Goal: Information Seeking & Learning: Learn about a topic

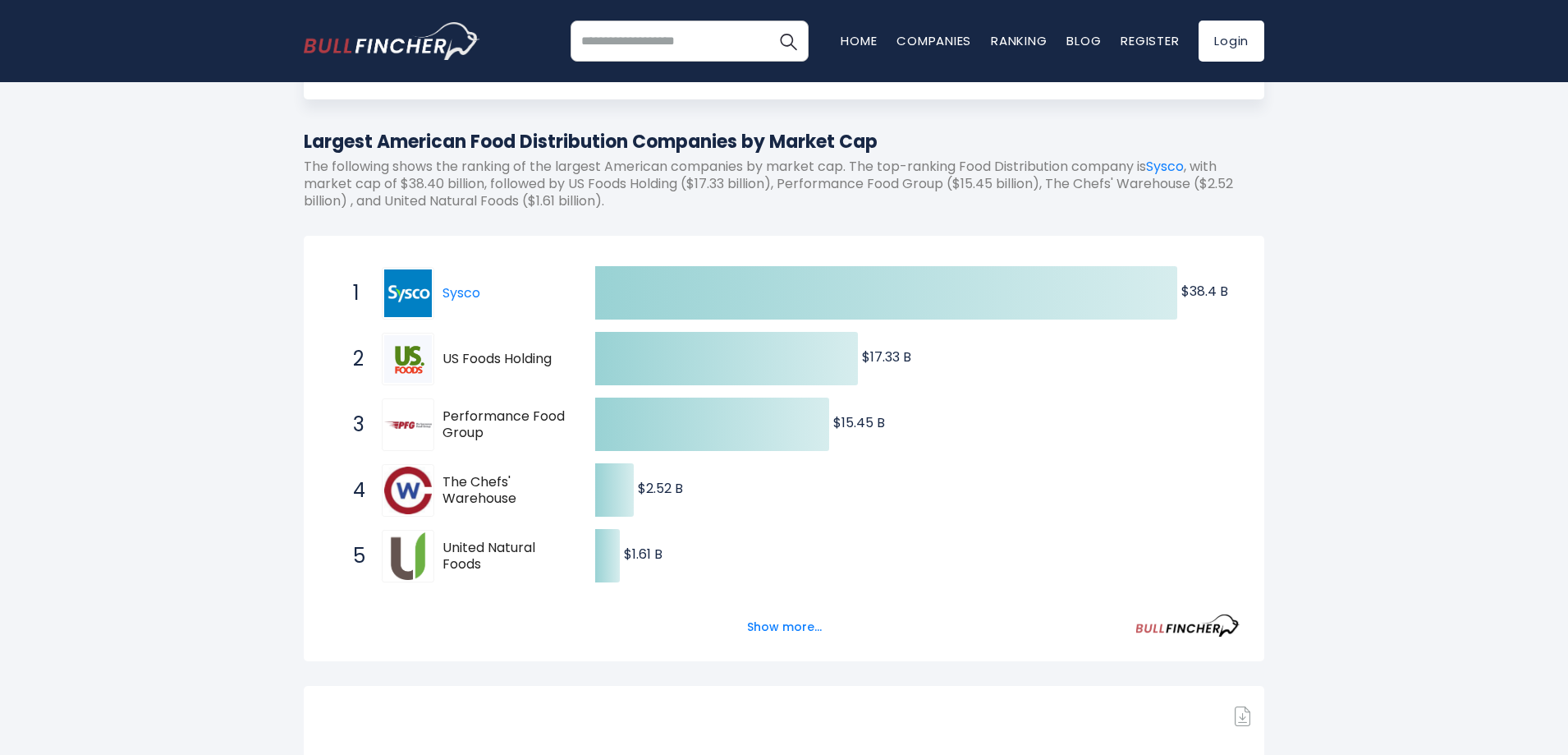
scroll to position [164, 0]
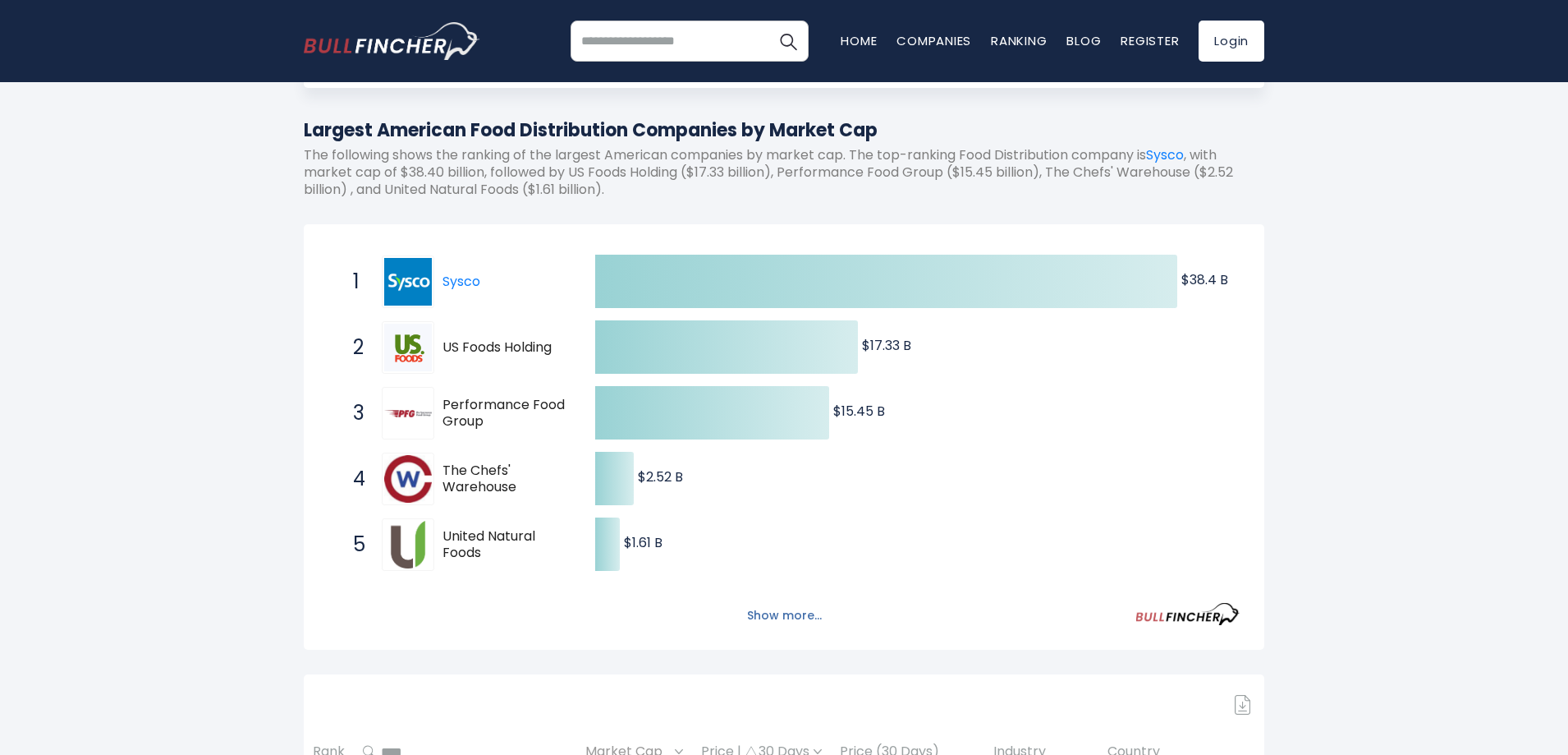
click at [776, 617] on button "Show more..." at bounding box center [784, 614] width 94 height 27
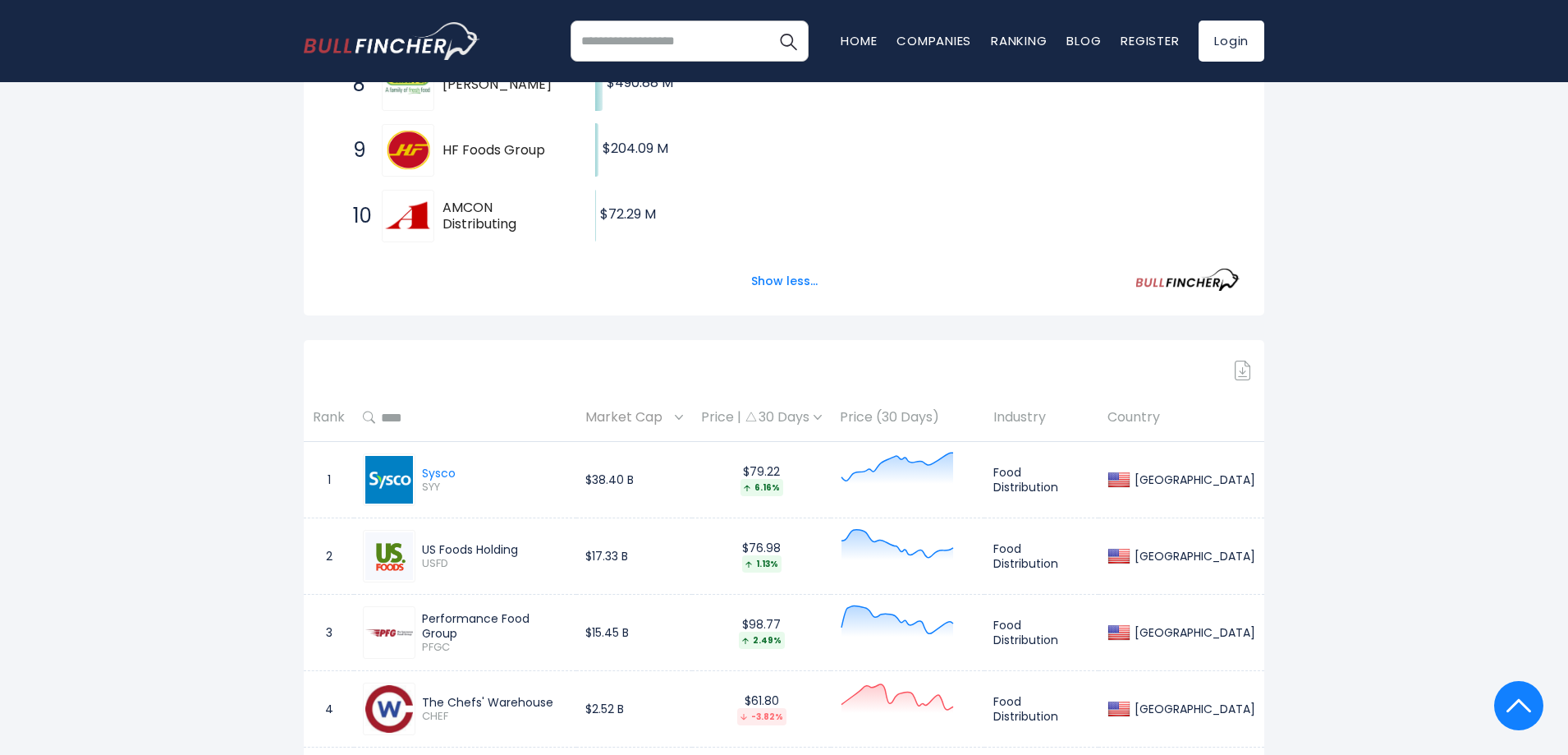
scroll to position [411, 0]
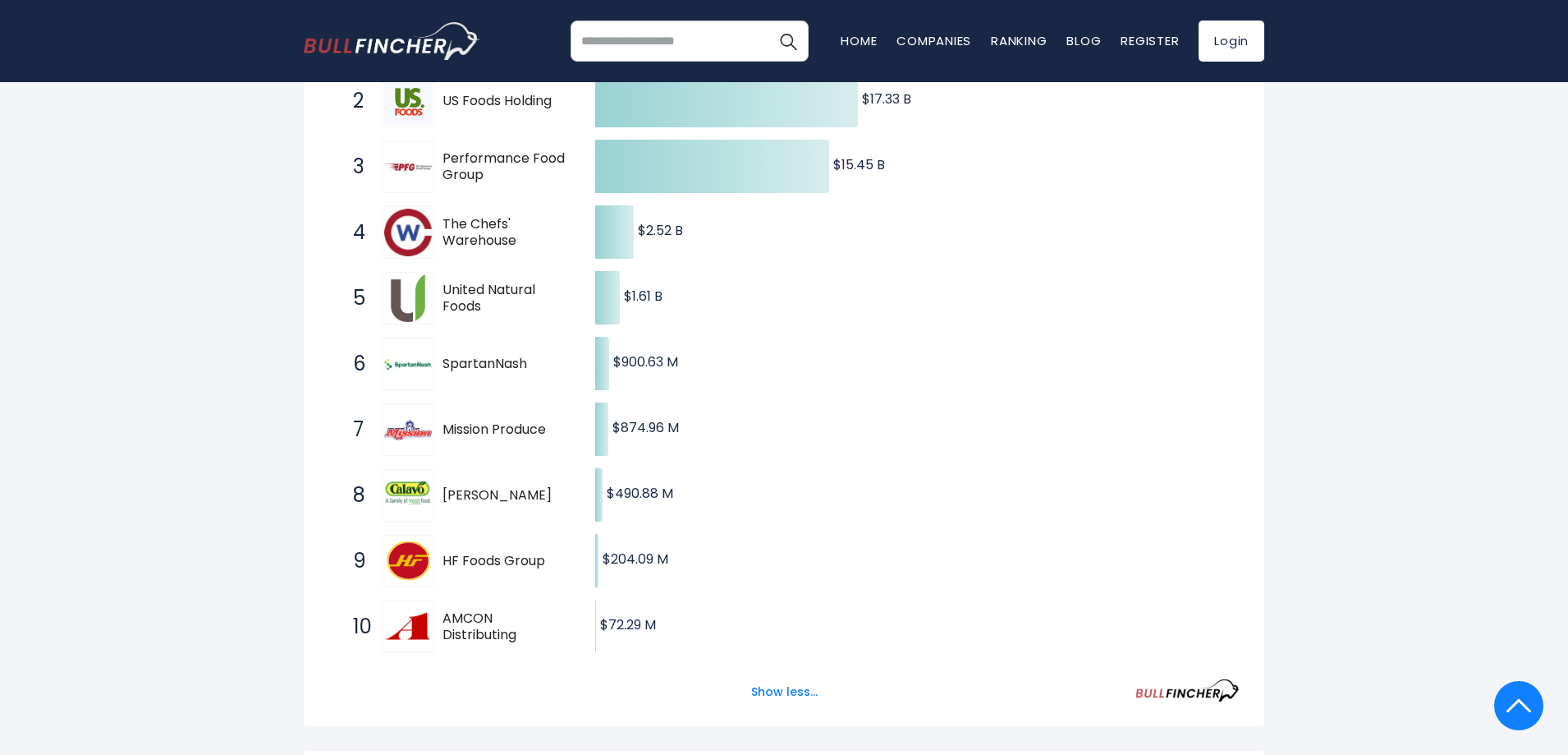
click at [470, 433] on span "Mission Produce" at bounding box center [504, 429] width 124 height 17
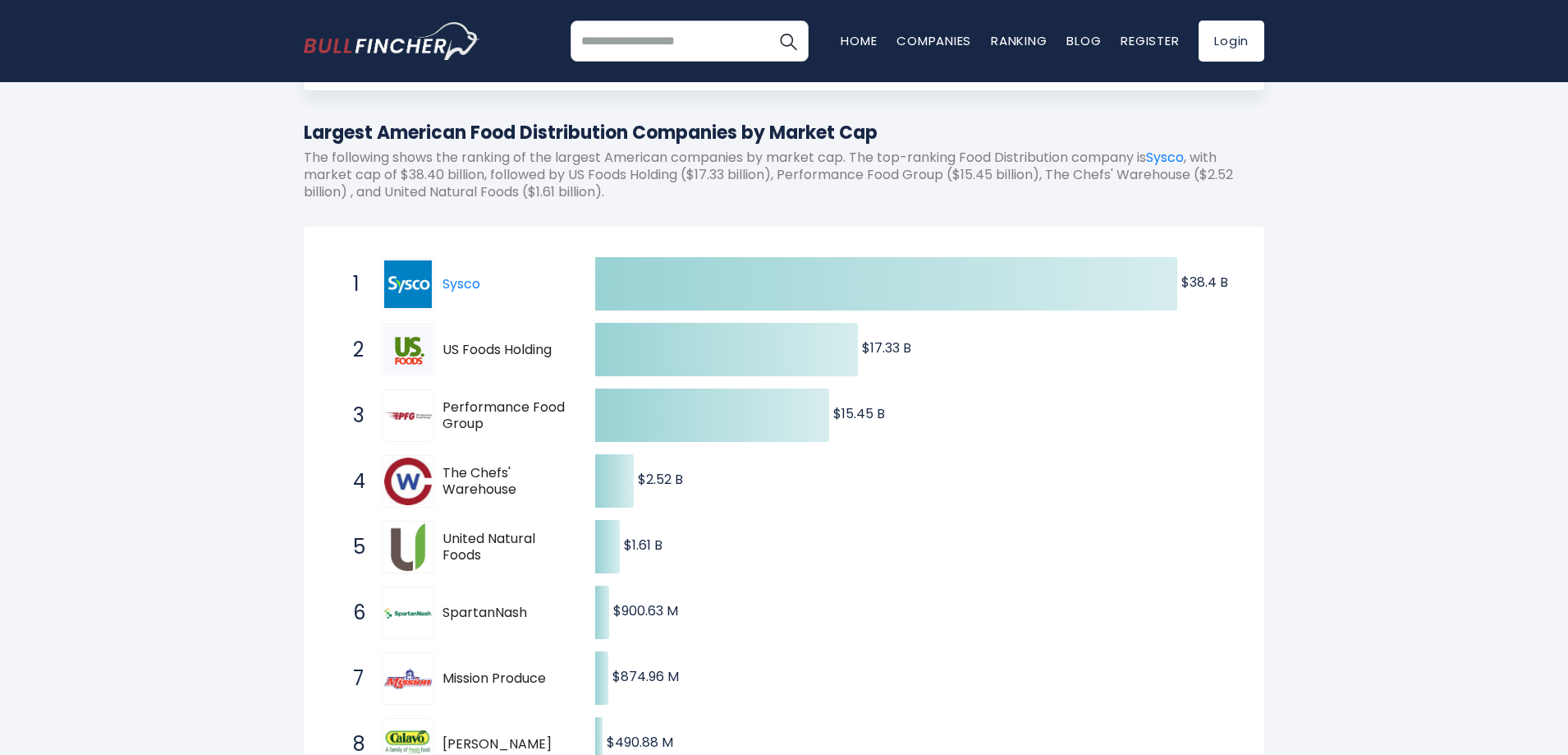
scroll to position [0, 0]
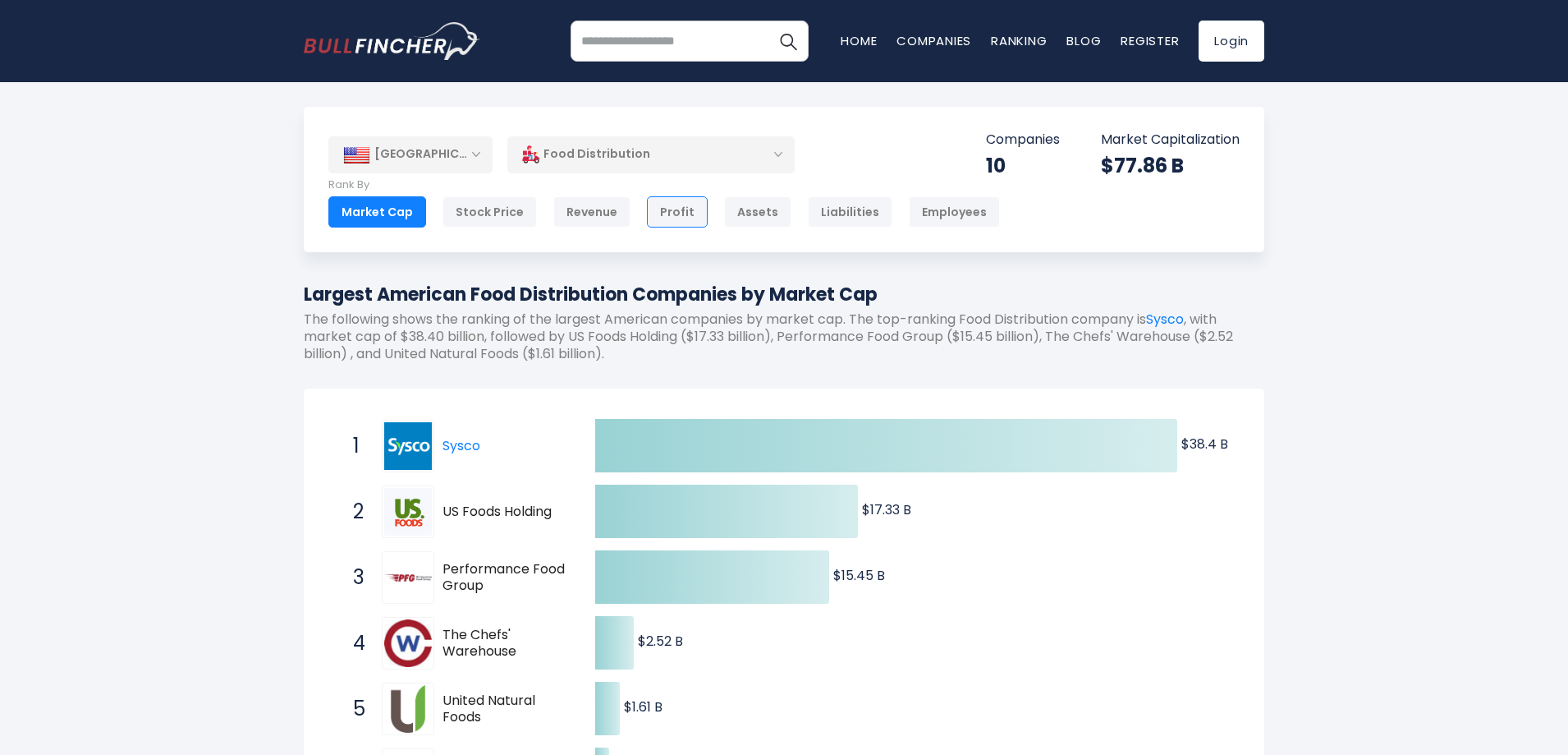
click at [689, 217] on div "Profit" at bounding box center [677, 212] width 60 height 32
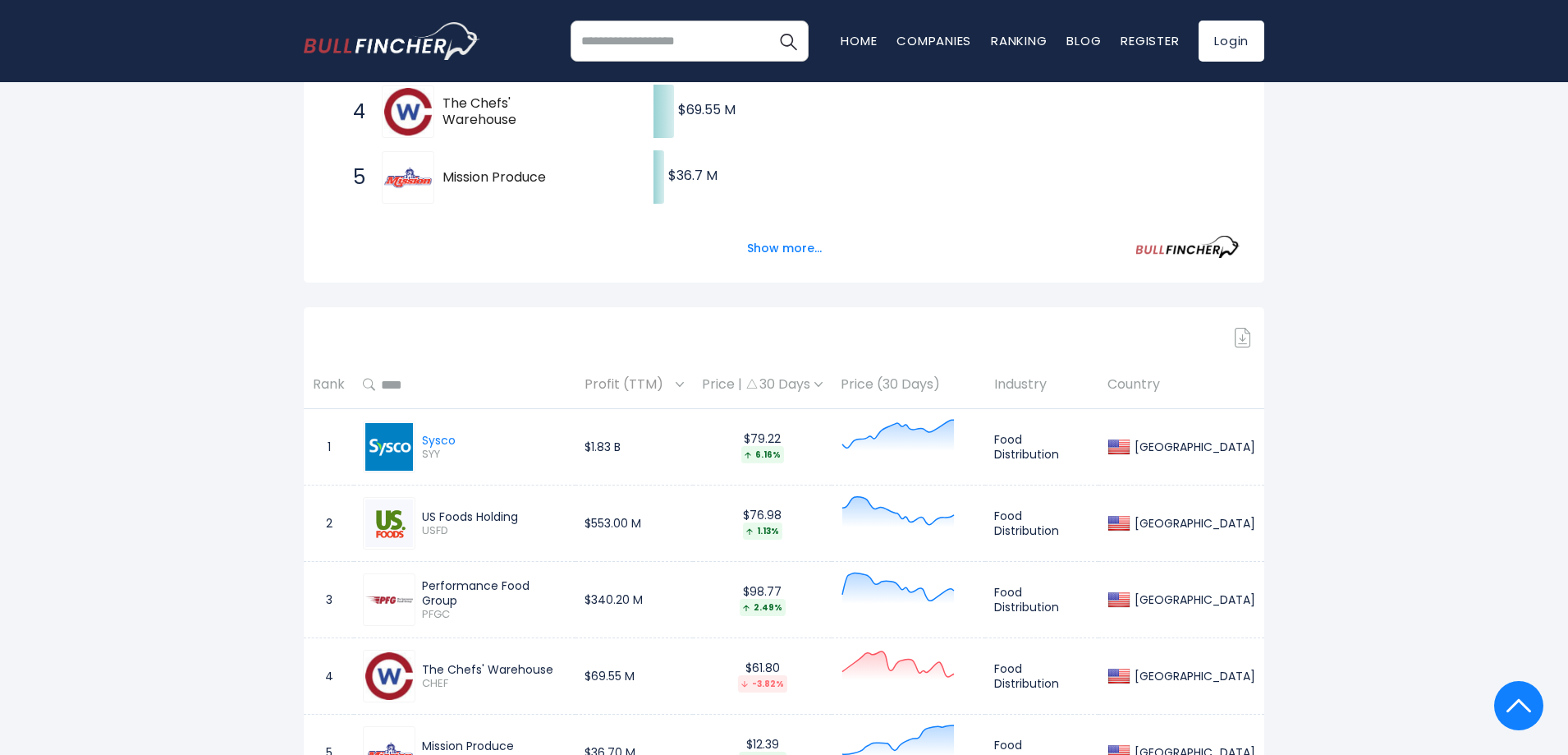
scroll to position [575, 0]
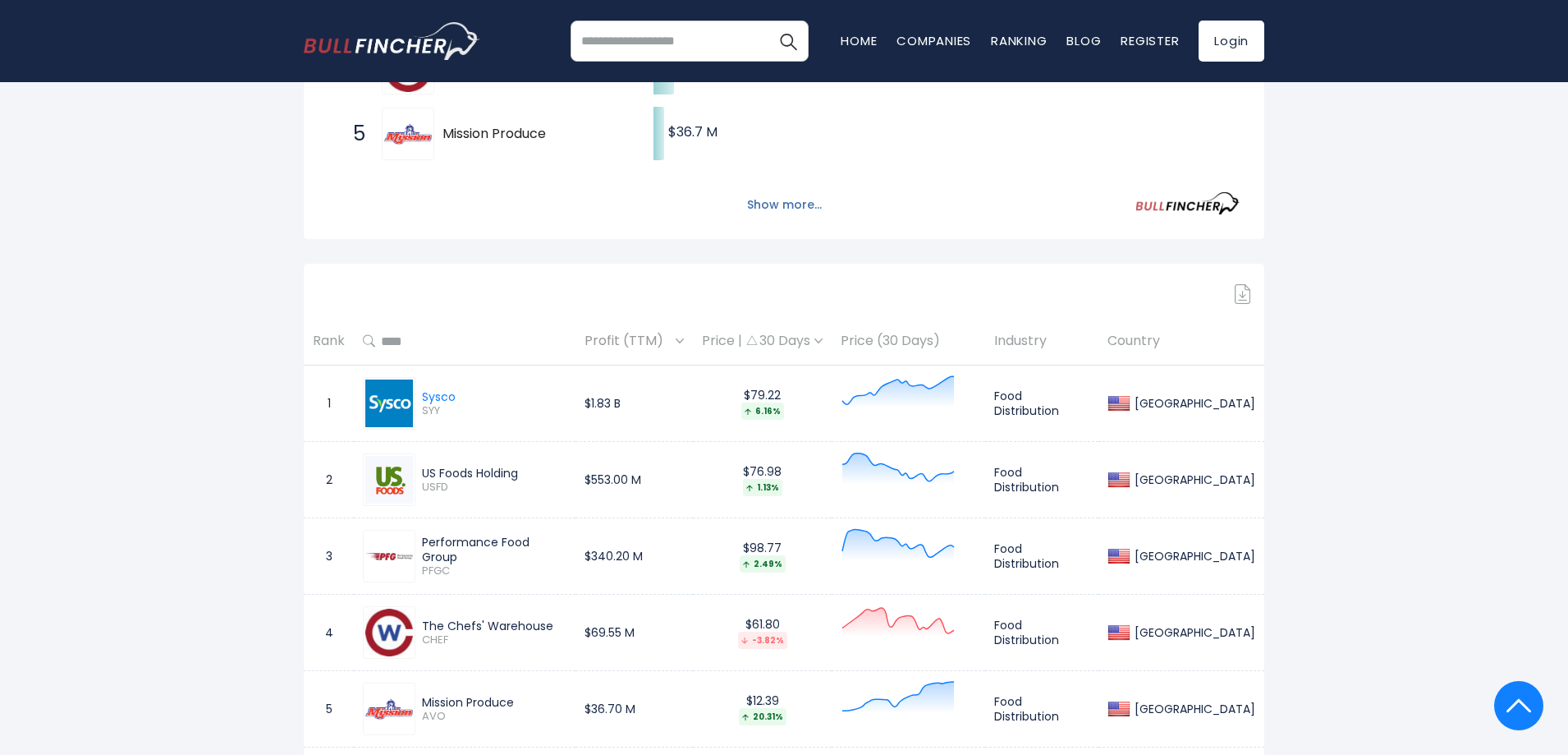
click at [777, 199] on button "Show more..." at bounding box center [784, 204] width 94 height 27
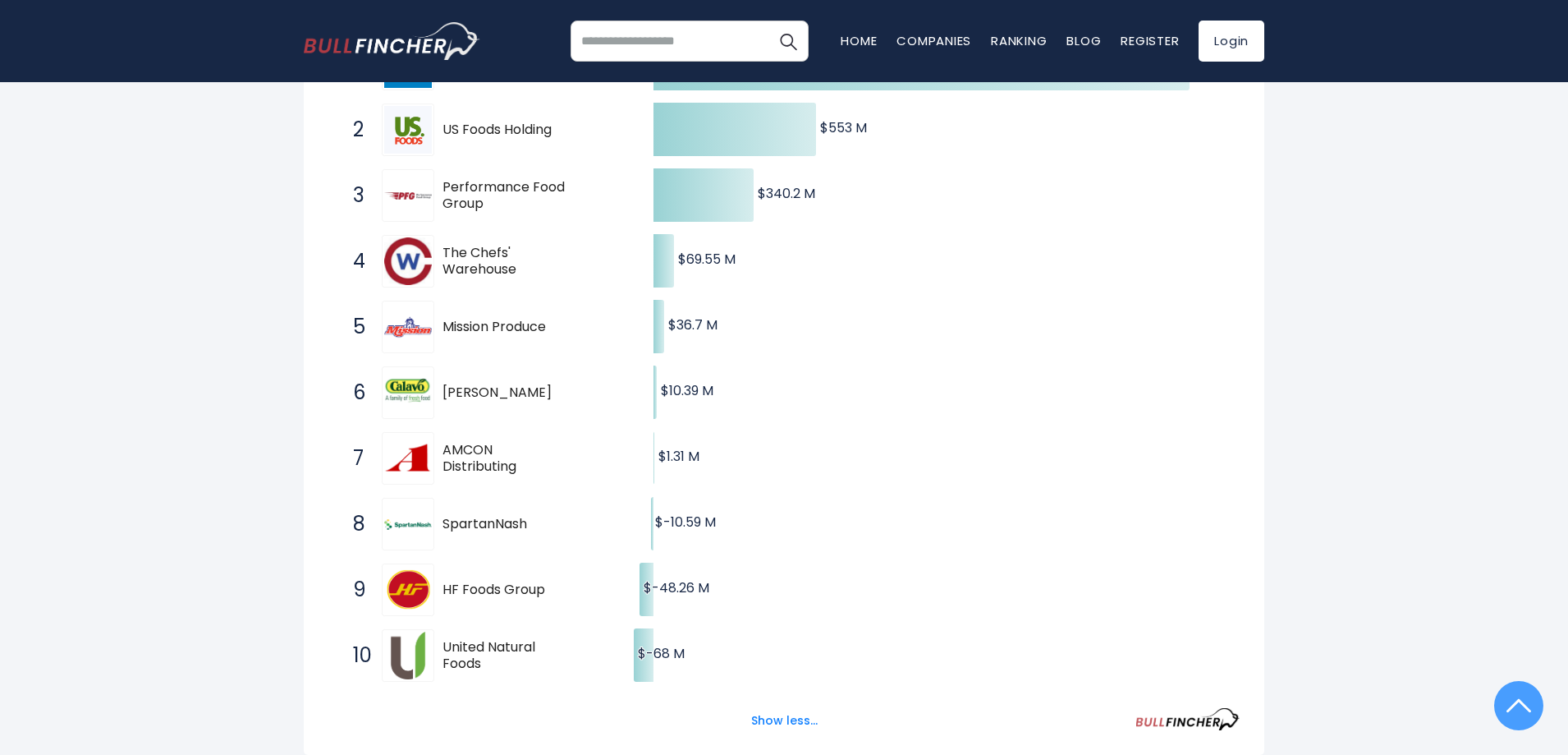
scroll to position [164, 0]
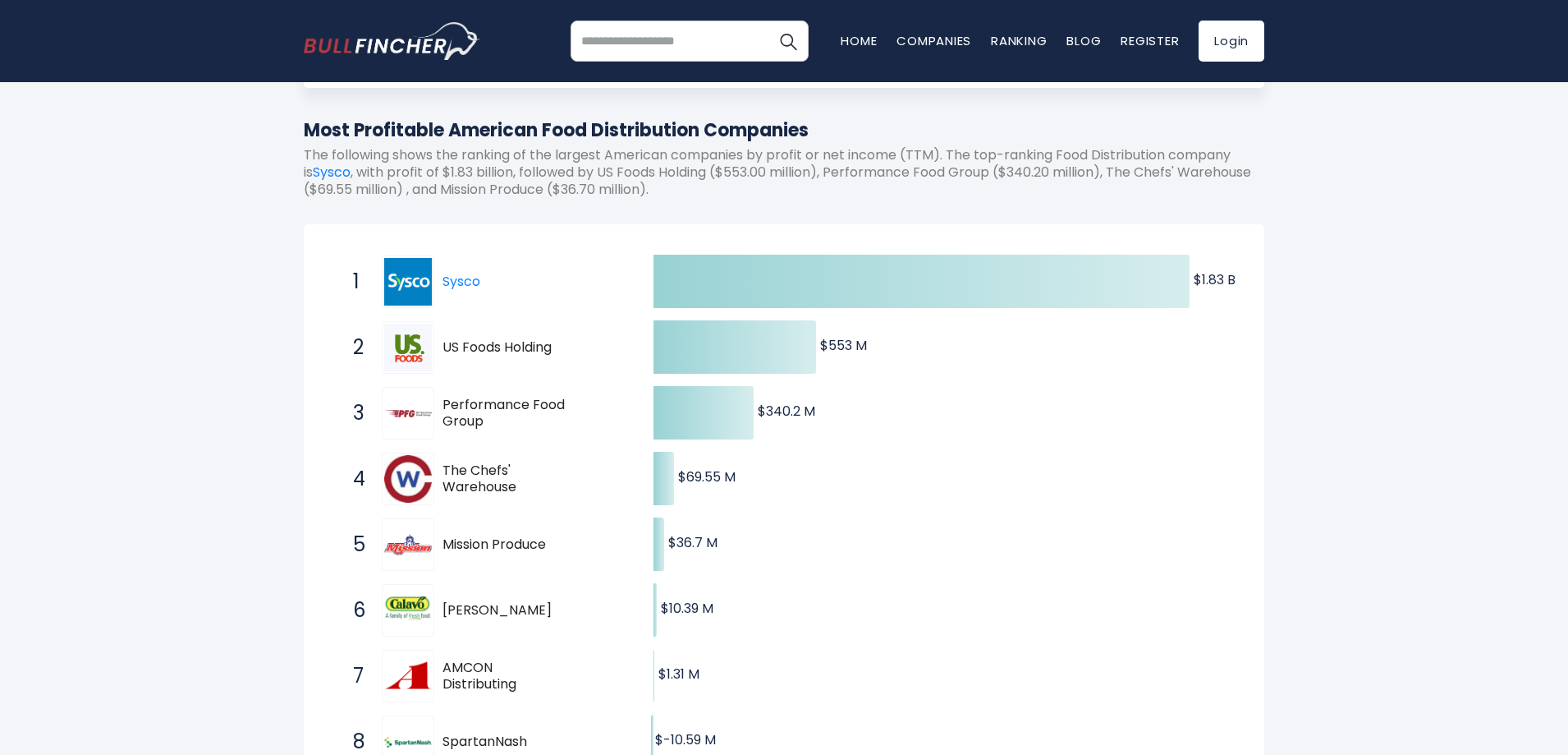
click at [667, 50] on input "search" at bounding box center [690, 42] width 238 height 42
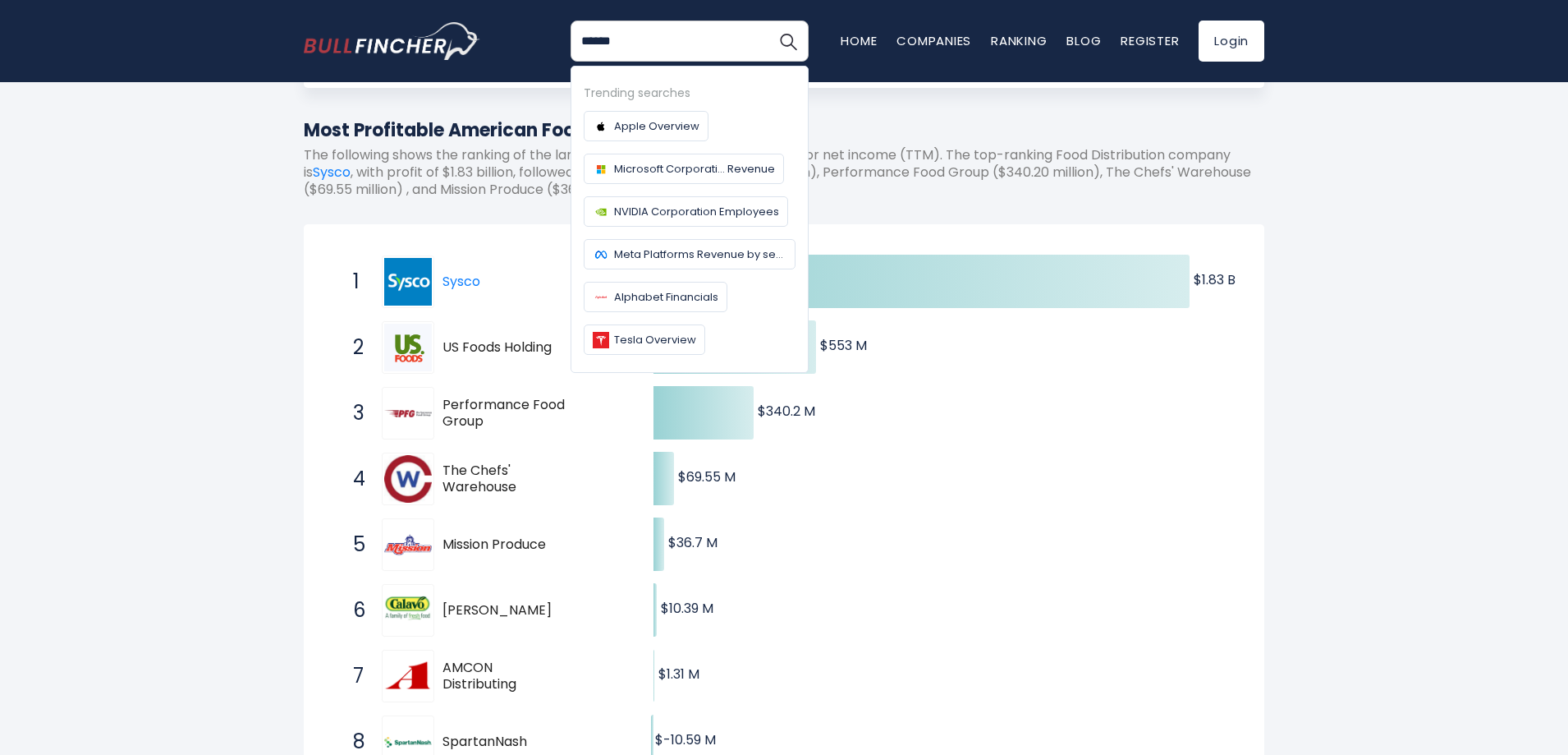
type input "******"
click at [768, 21] on button "Search" at bounding box center [788, 42] width 42 height 42
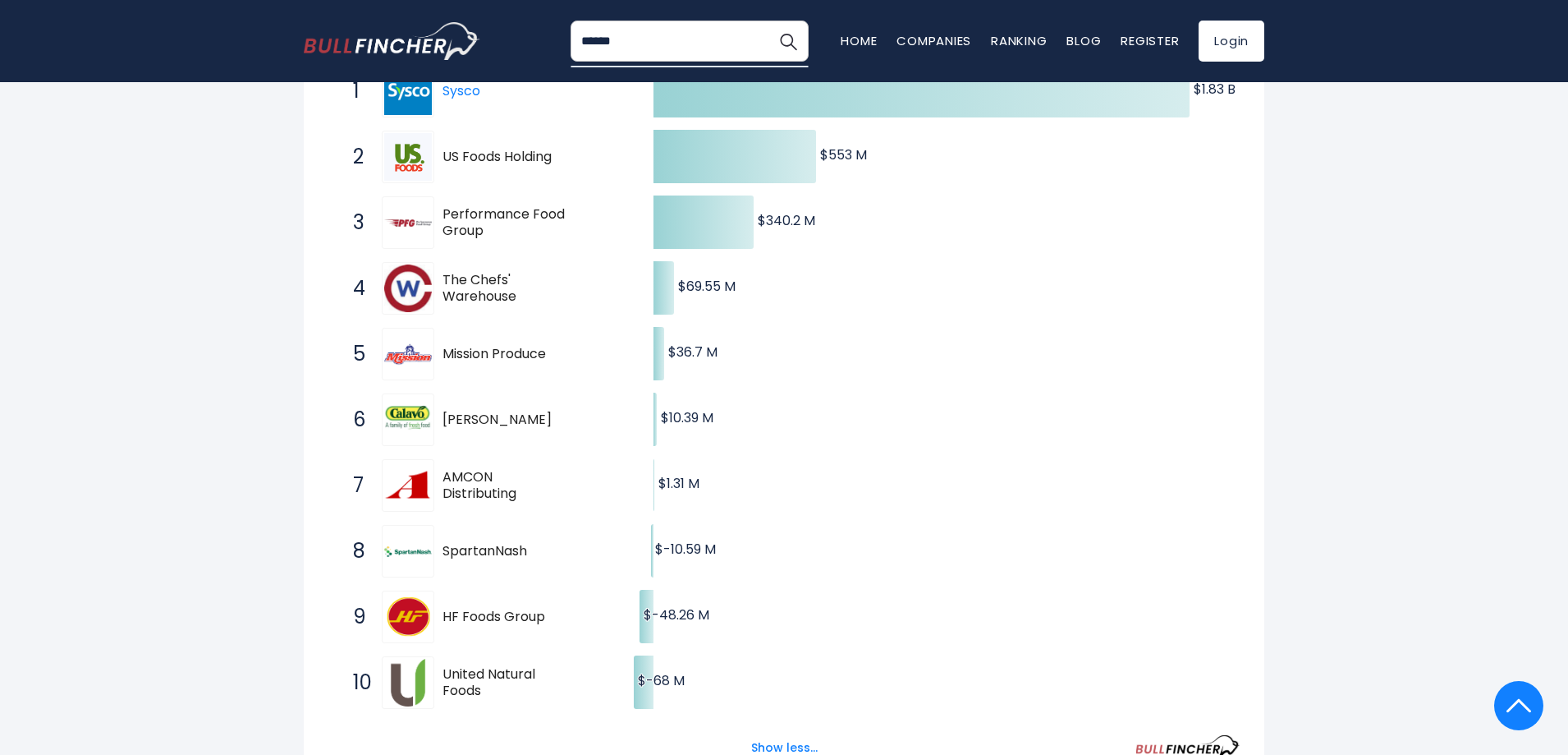
scroll to position [329, 0]
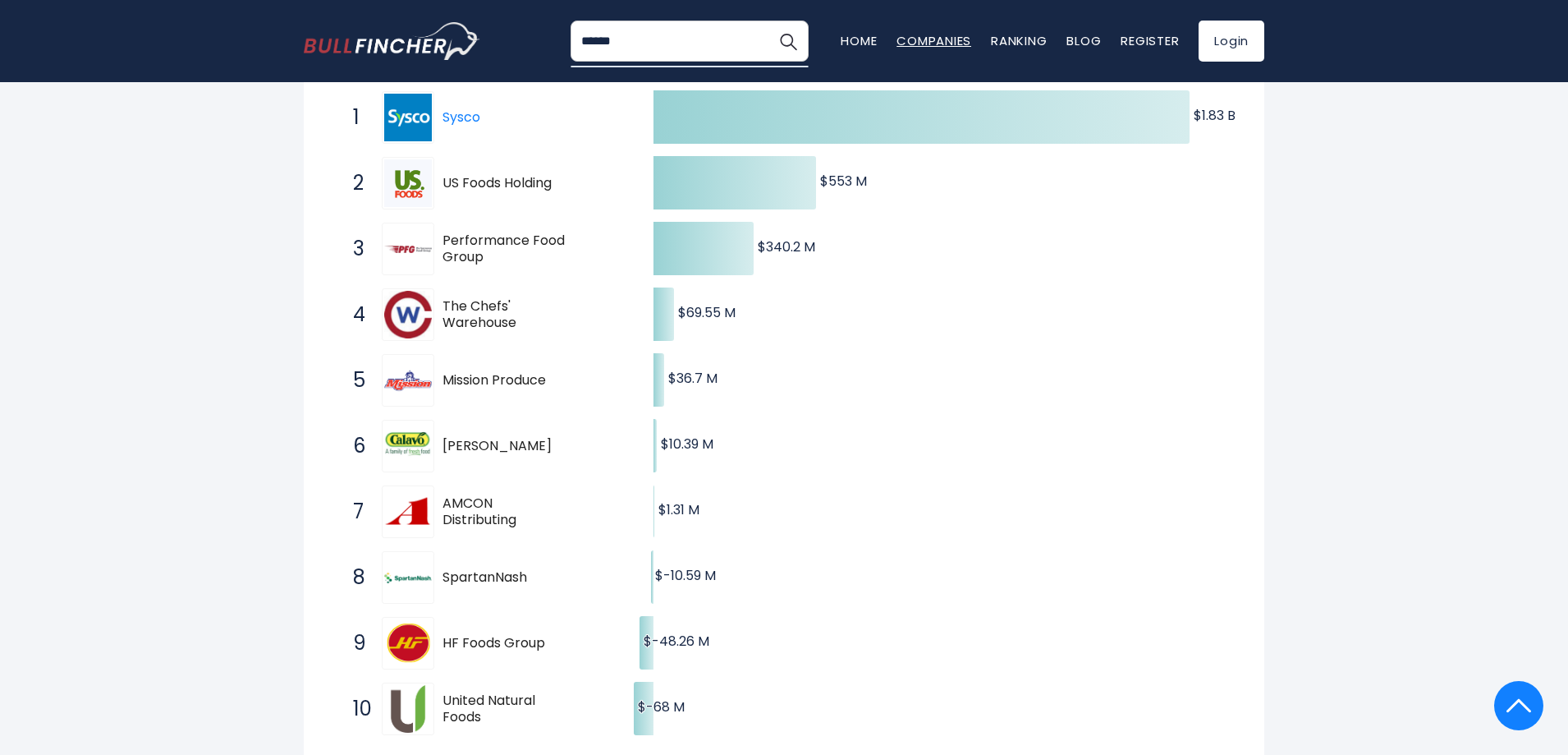
click at [932, 41] on link "Companies" at bounding box center [934, 40] width 75 height 17
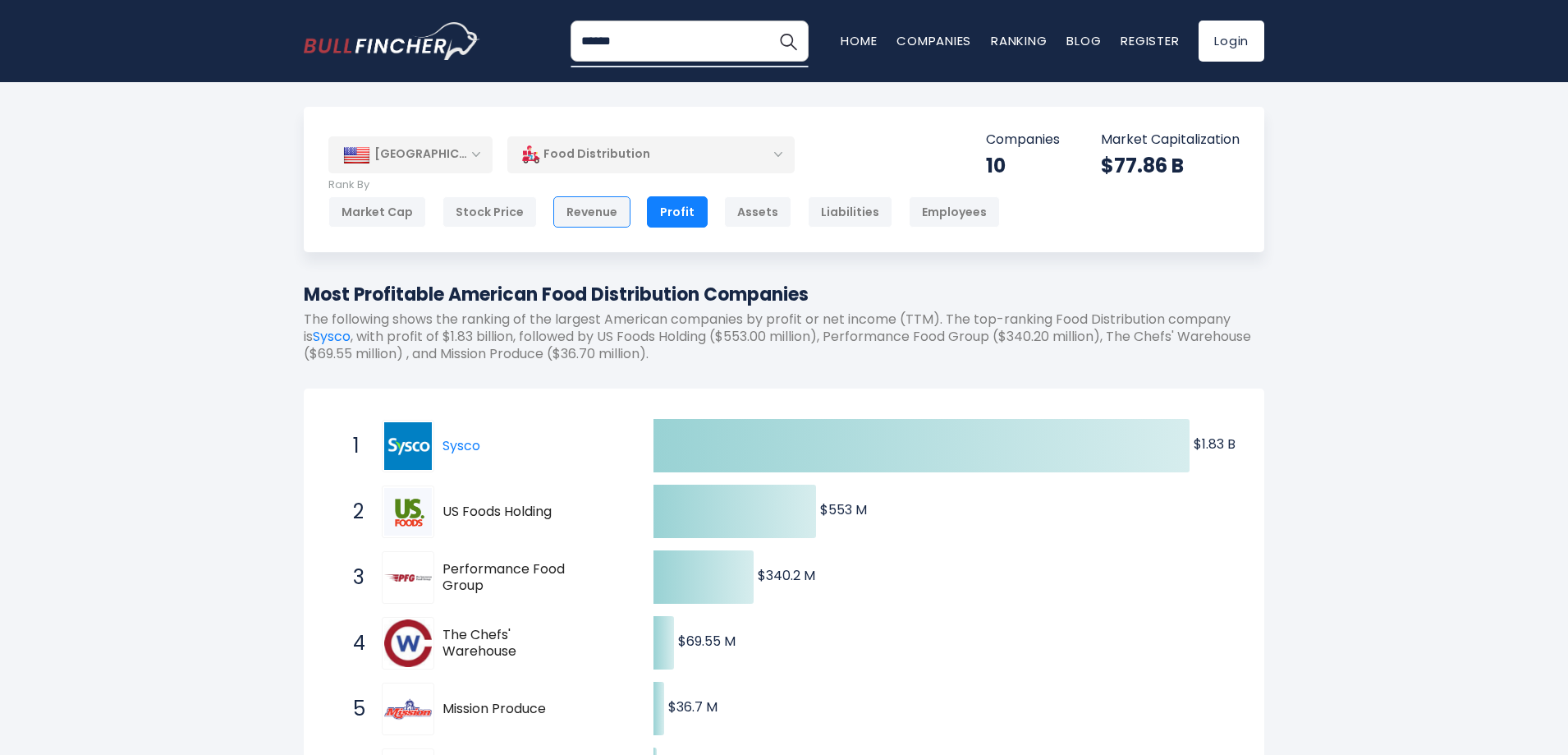
click at [587, 209] on div "Revenue" at bounding box center [592, 212] width 77 height 32
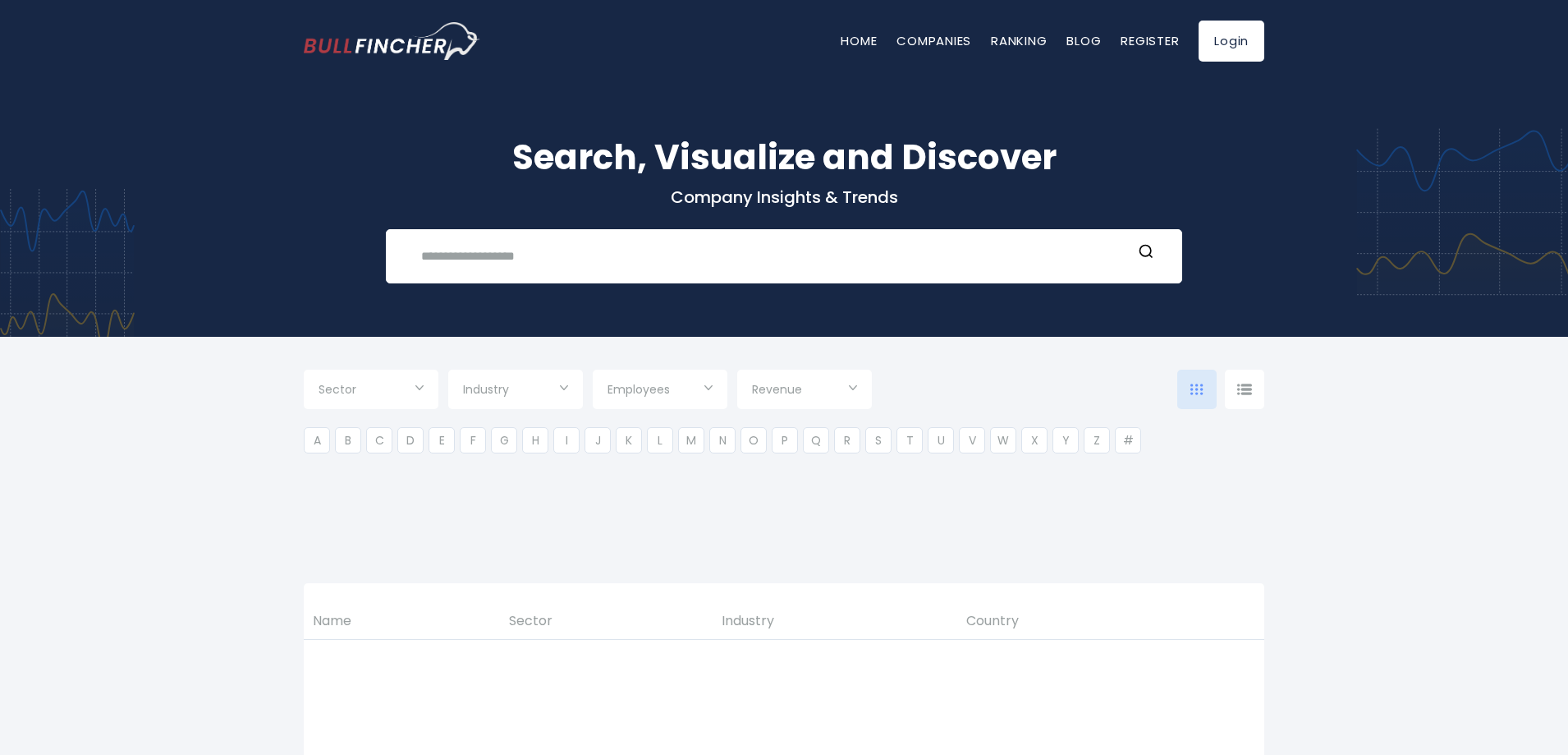
type input "***"
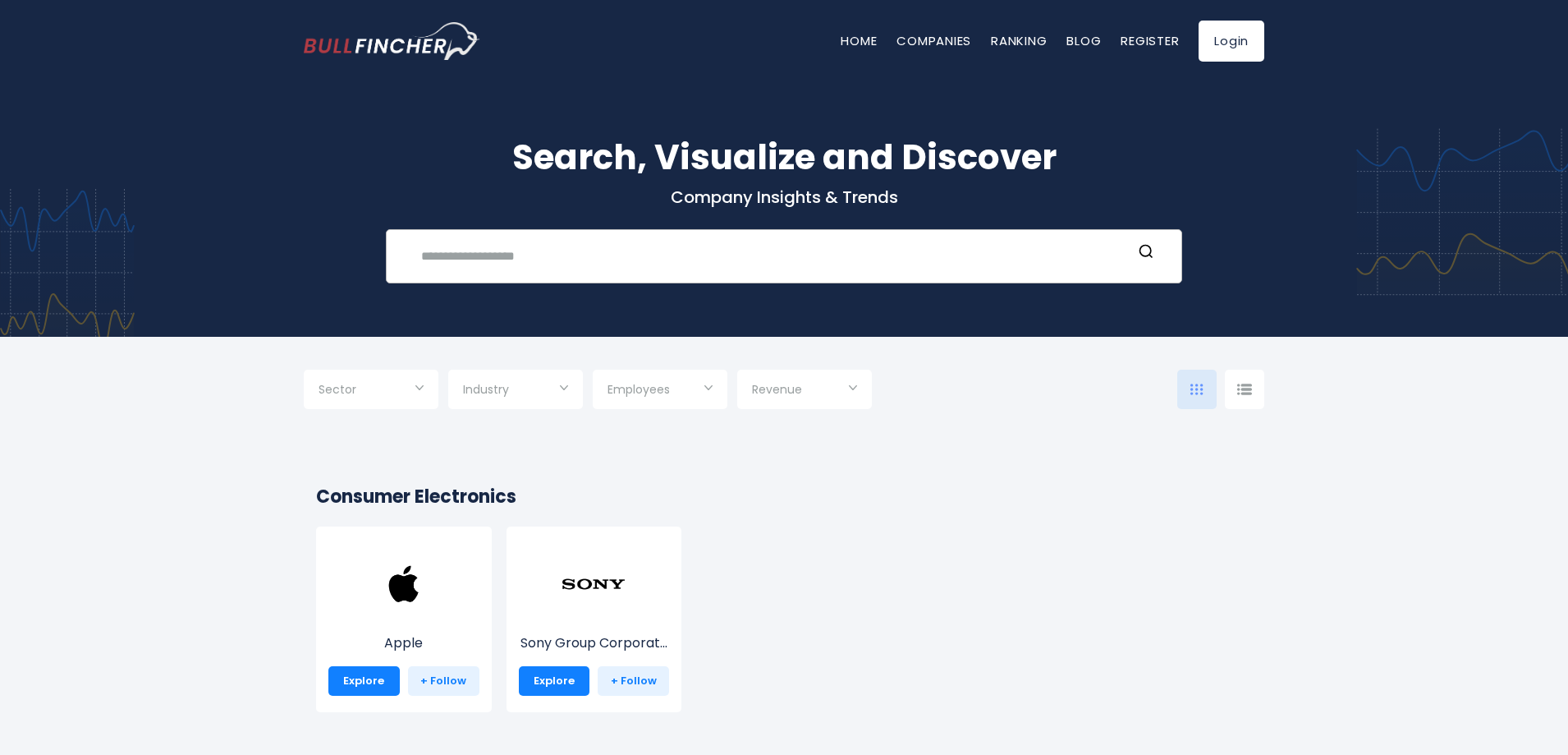
click at [544, 250] on input "text" at bounding box center [772, 255] width 721 height 31
click at [532, 235] on div "Recent searches Trending searches Apple Overview" at bounding box center [784, 256] width 796 height 54
click at [538, 257] on input "text" at bounding box center [772, 255] width 721 height 31
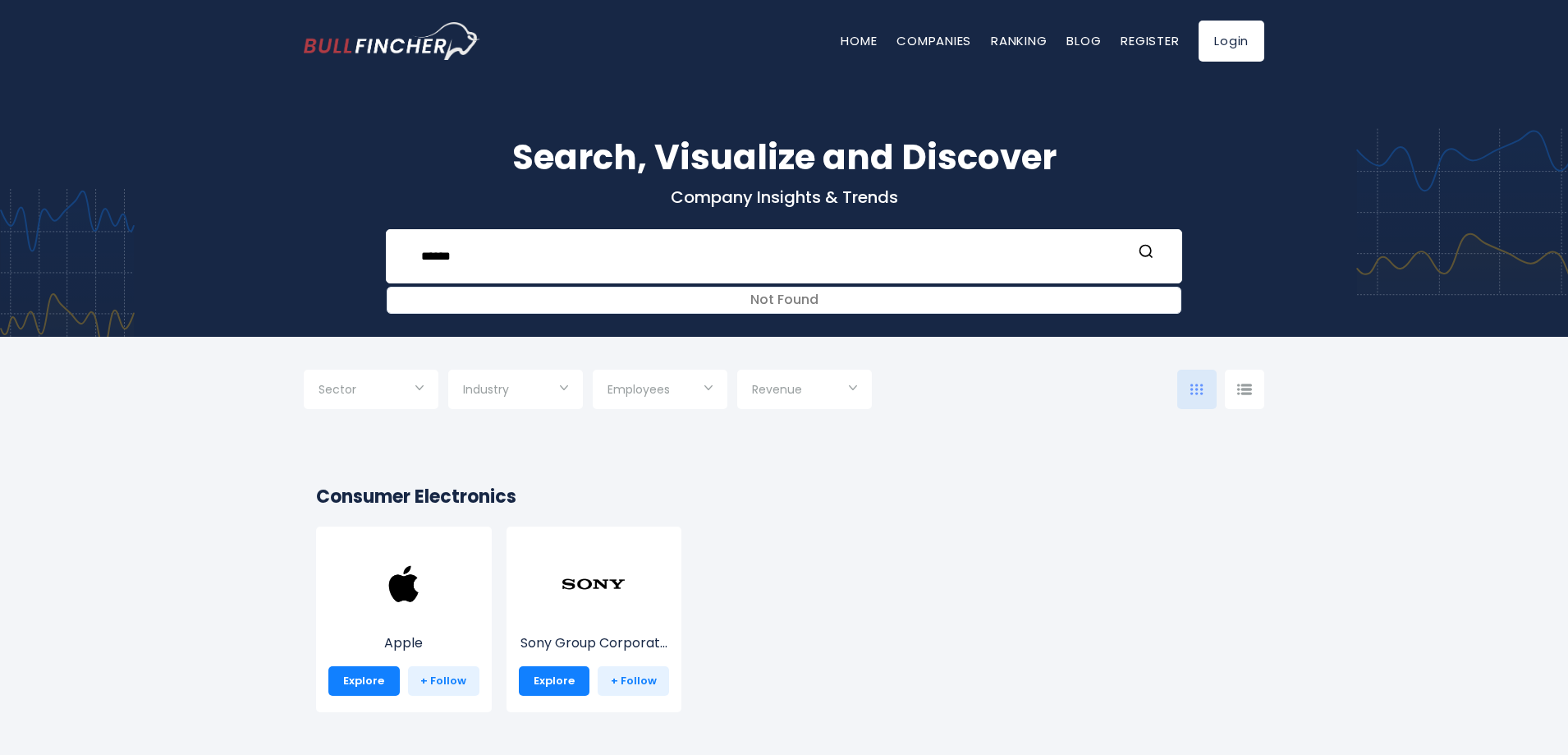
type input "******"
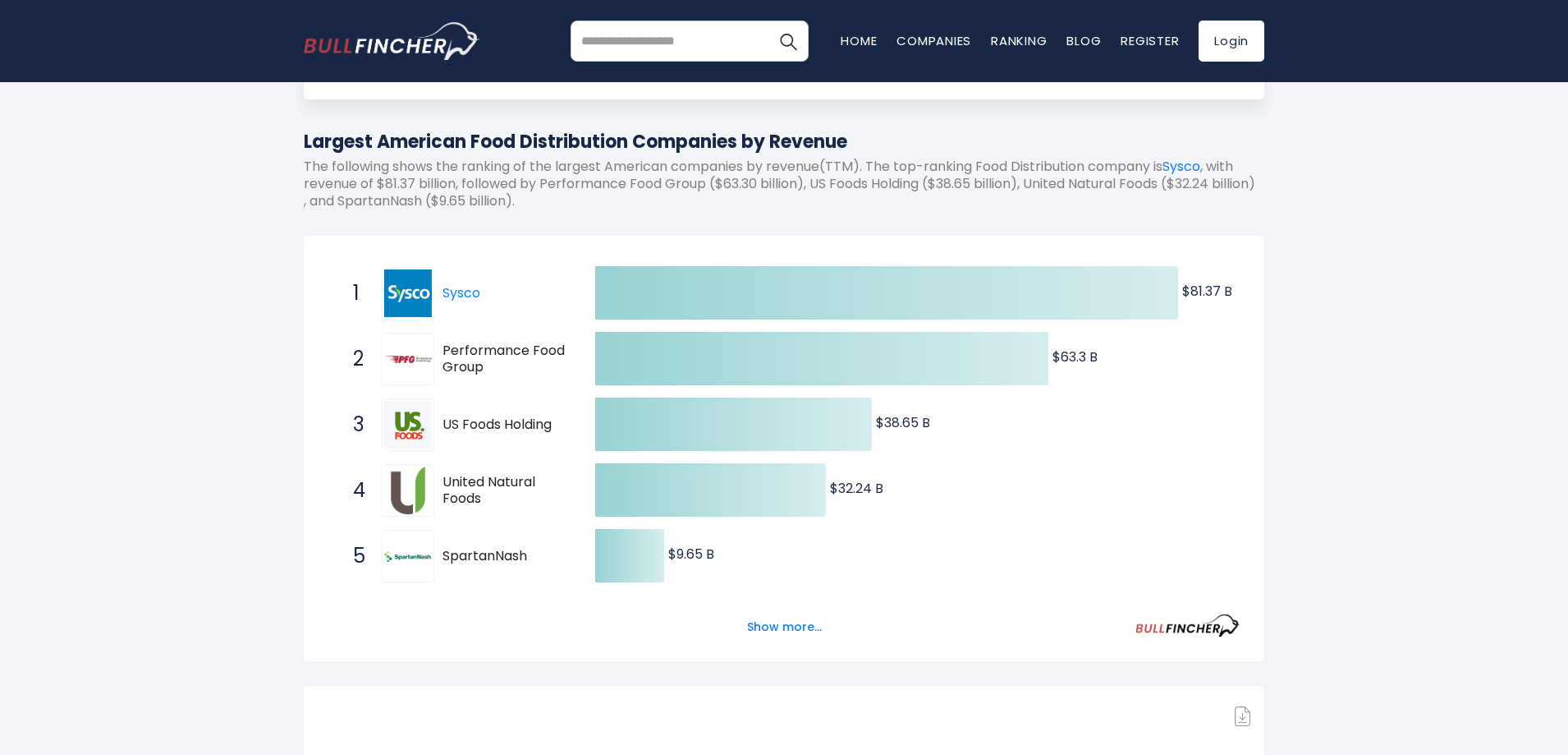
scroll to position [82, 0]
